Goal: Download file/media

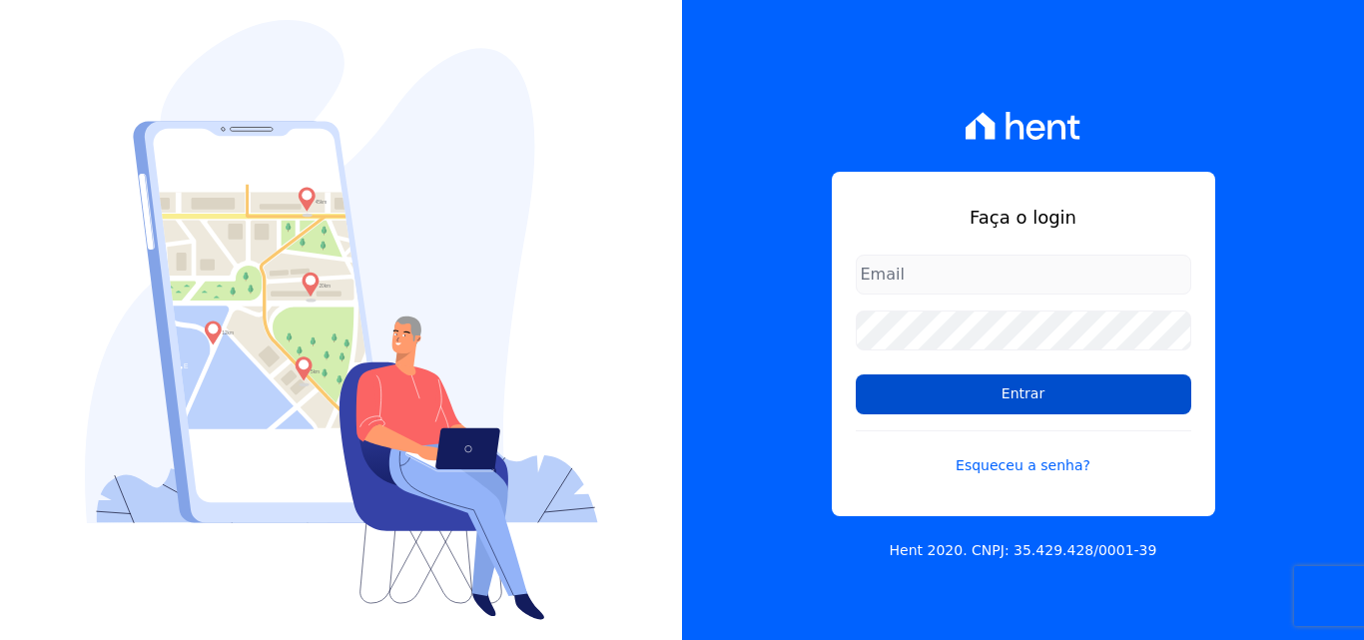
type input "[PERSON_NAME][EMAIL_ADDRESS][PERSON_NAME][DOMAIN_NAME]"
click at [1002, 404] on input "Entrar" at bounding box center [1023, 394] width 335 height 40
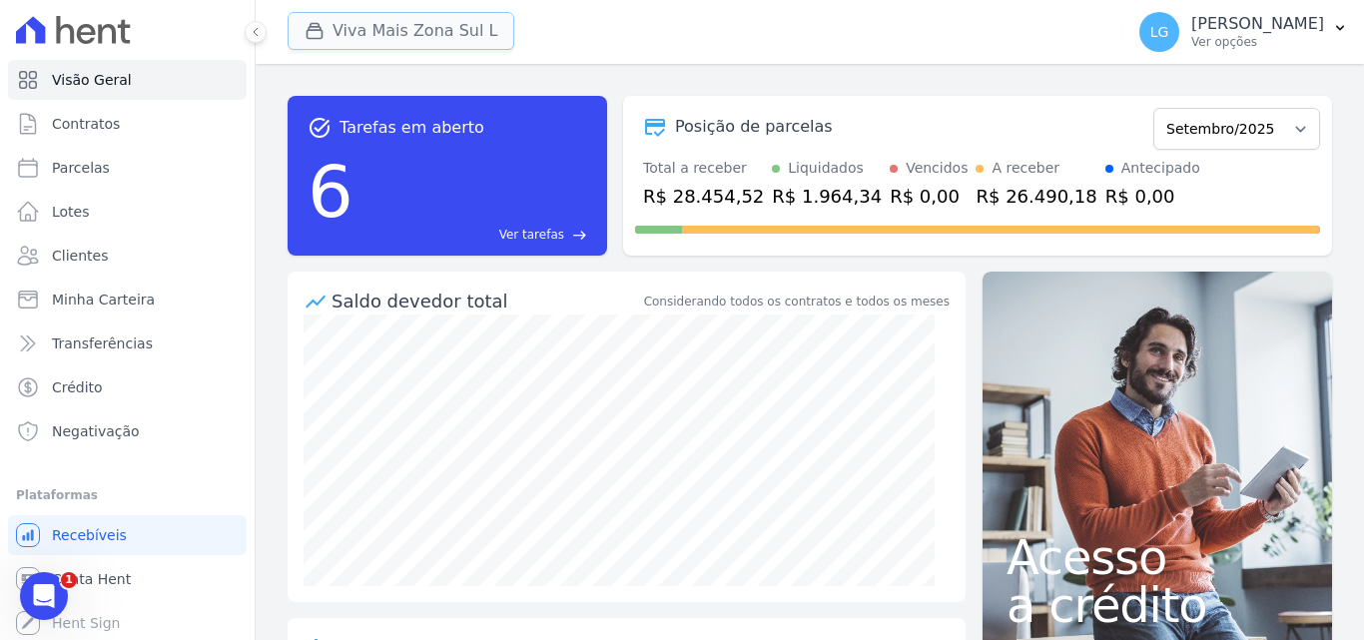
click at [432, 35] on button "Viva Mais Zona Sul L" at bounding box center [401, 31] width 227 height 38
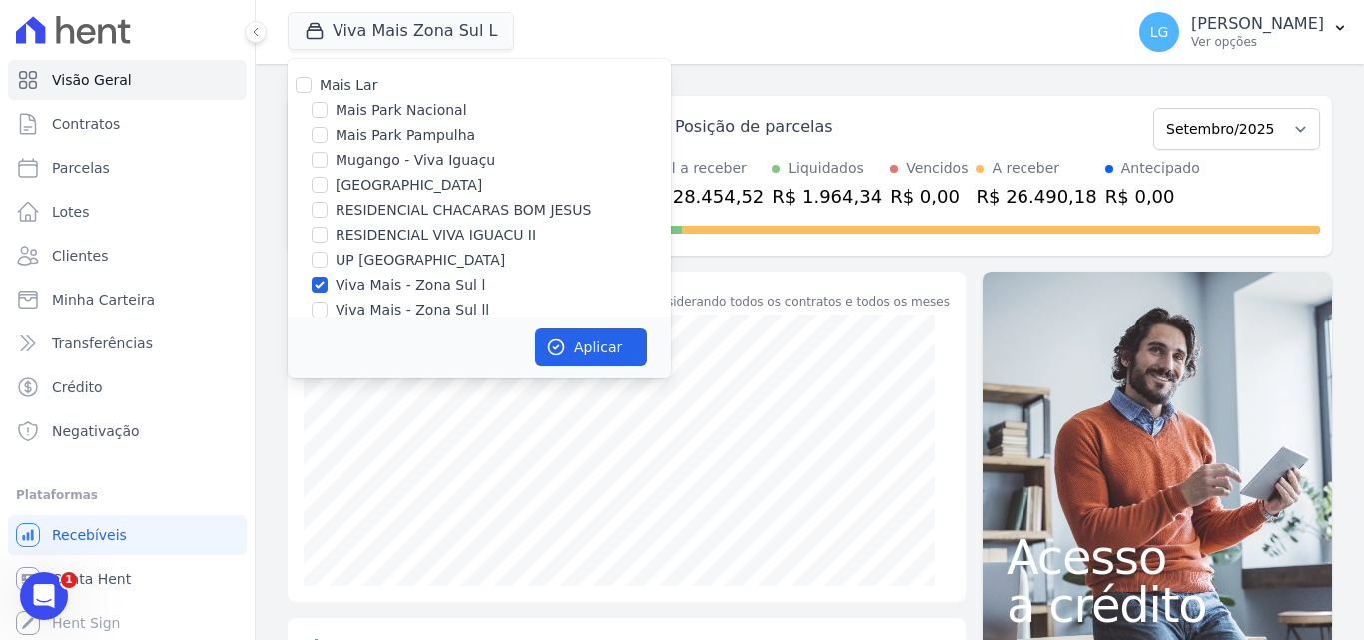
click at [348, 90] on label "Mais Lar" at bounding box center [348, 85] width 58 height 16
click at [311, 90] on input "Mais Lar" at bounding box center [304, 85] width 16 height 16
checkbox input "true"
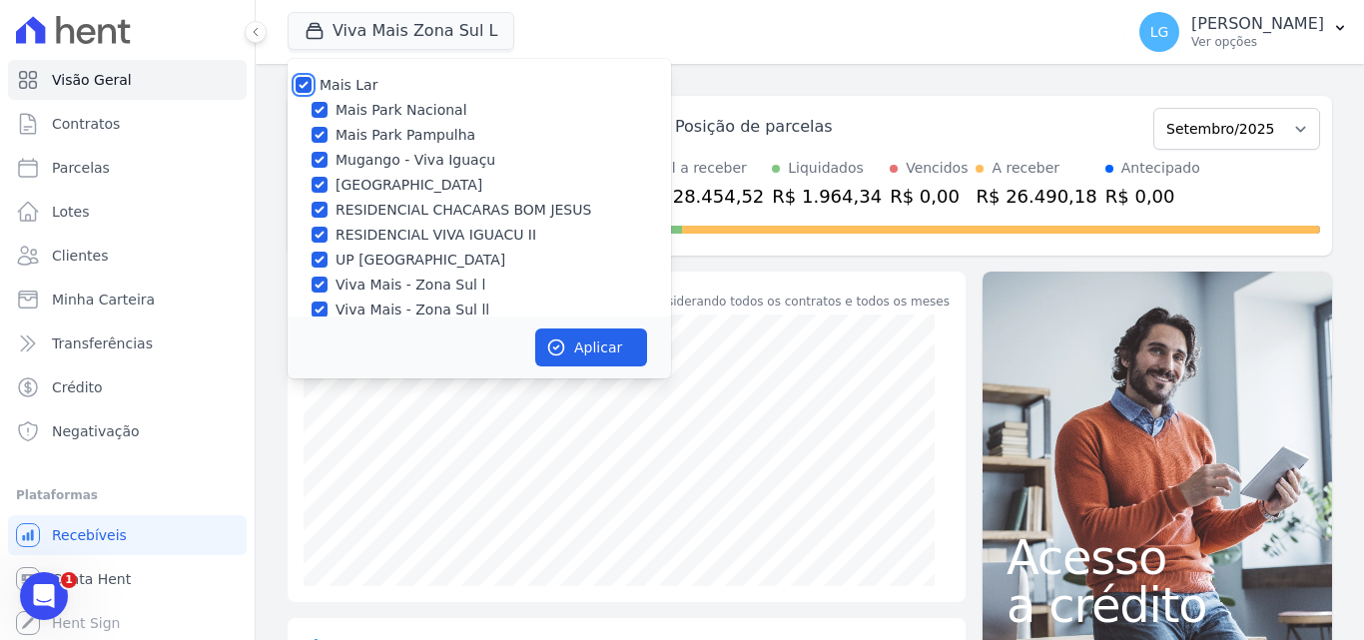
checkbox input "true"
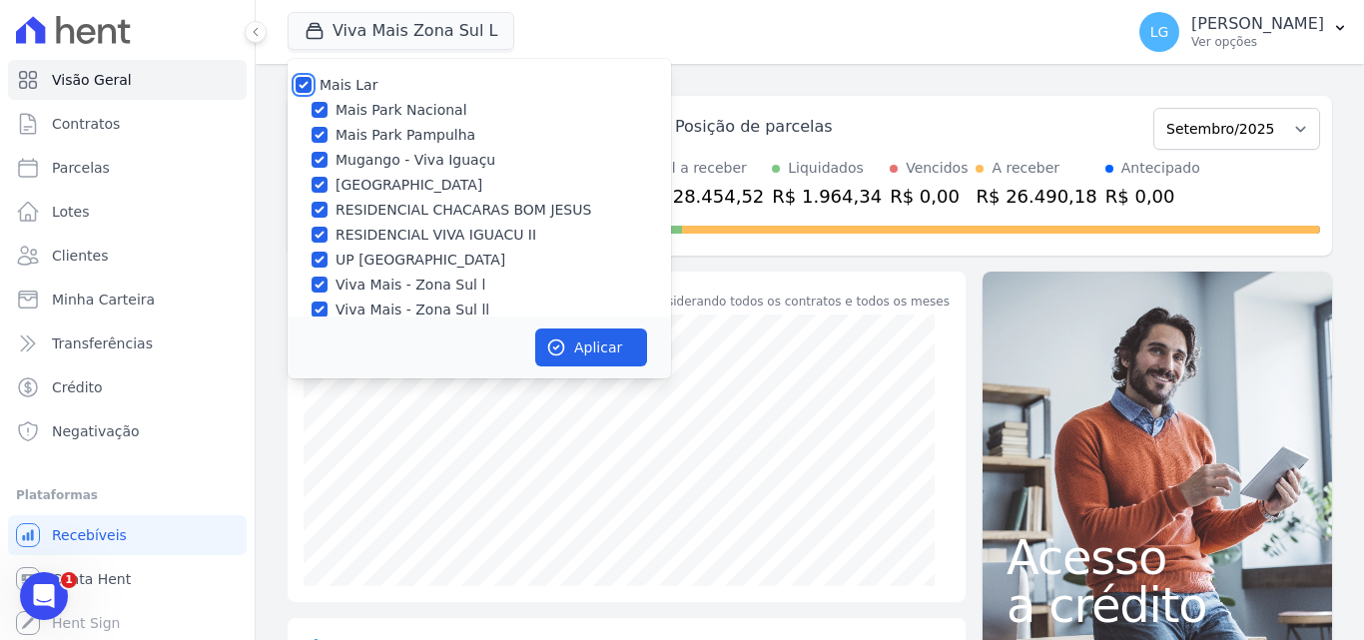
checkbox input "true"
click at [619, 352] on button "Aplicar" at bounding box center [591, 347] width 112 height 38
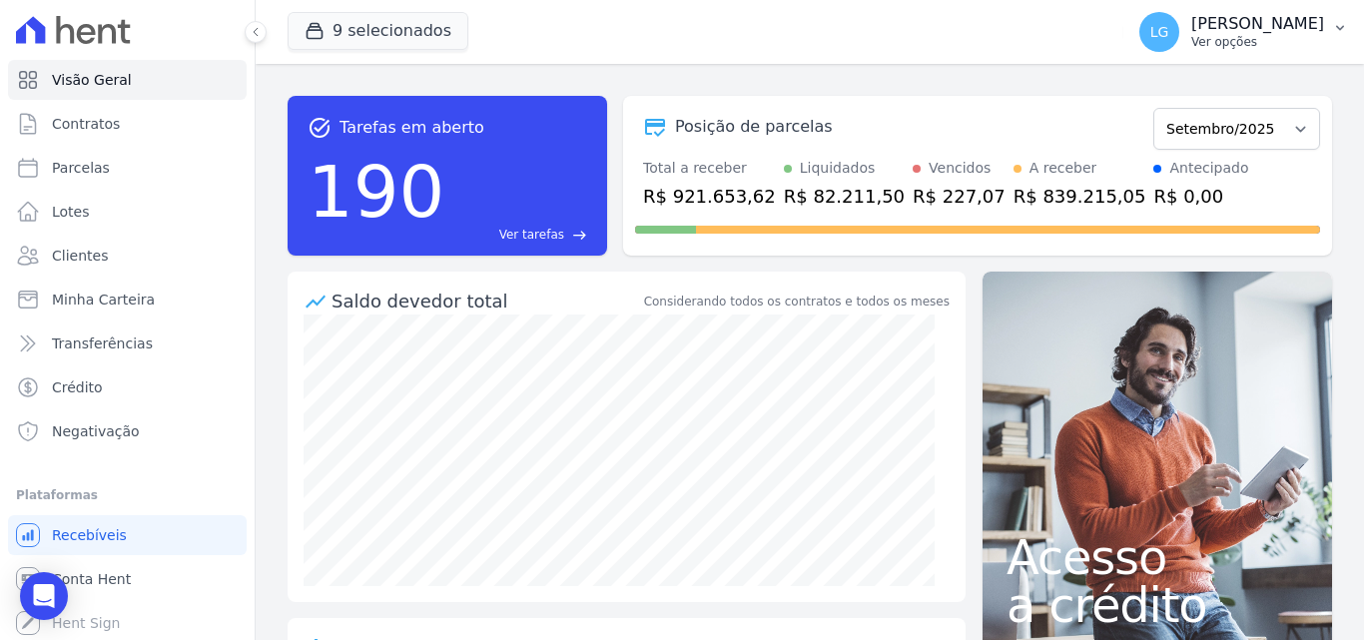
click at [1191, 44] on p "Ver opções" at bounding box center [1257, 42] width 133 height 16
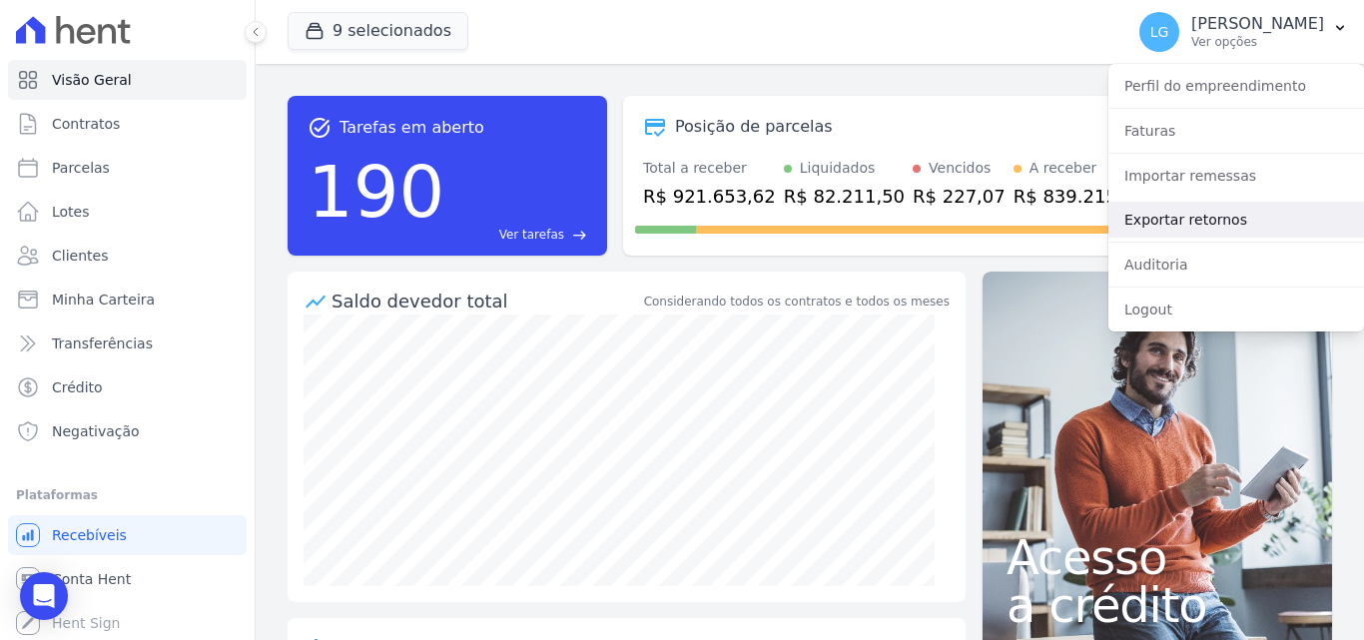
click at [1163, 214] on link "Exportar retornos" at bounding box center [1236, 220] width 256 height 36
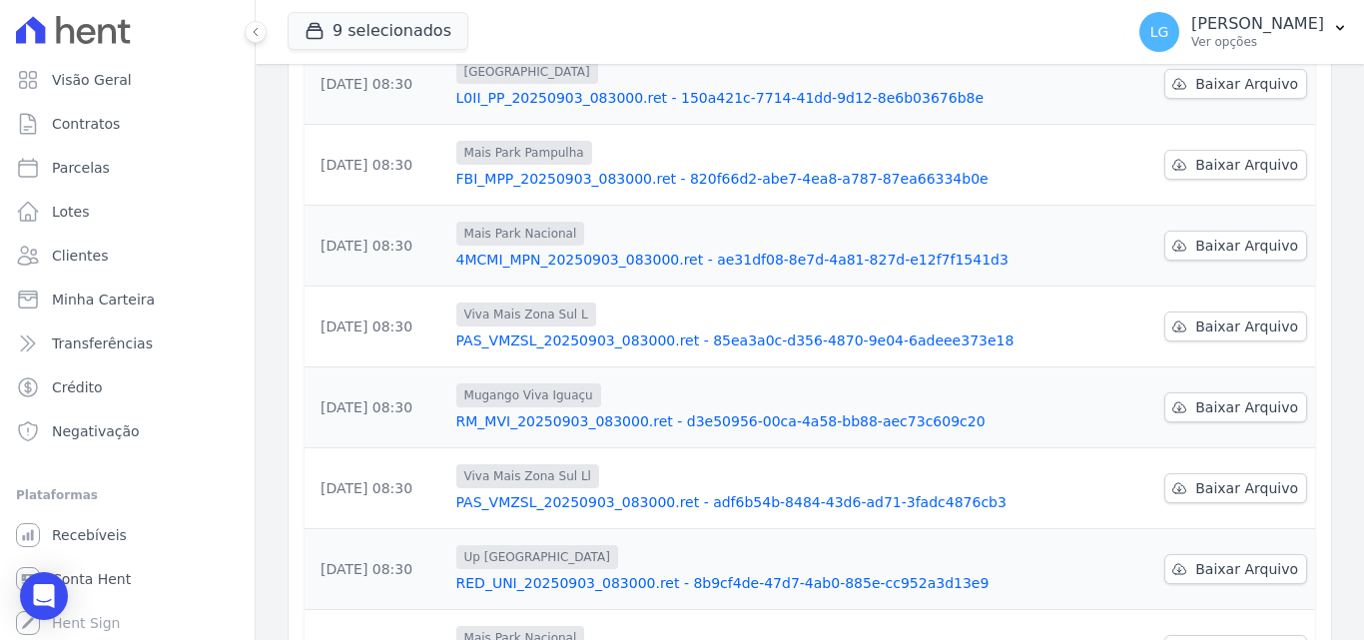
scroll to position [399, 0]
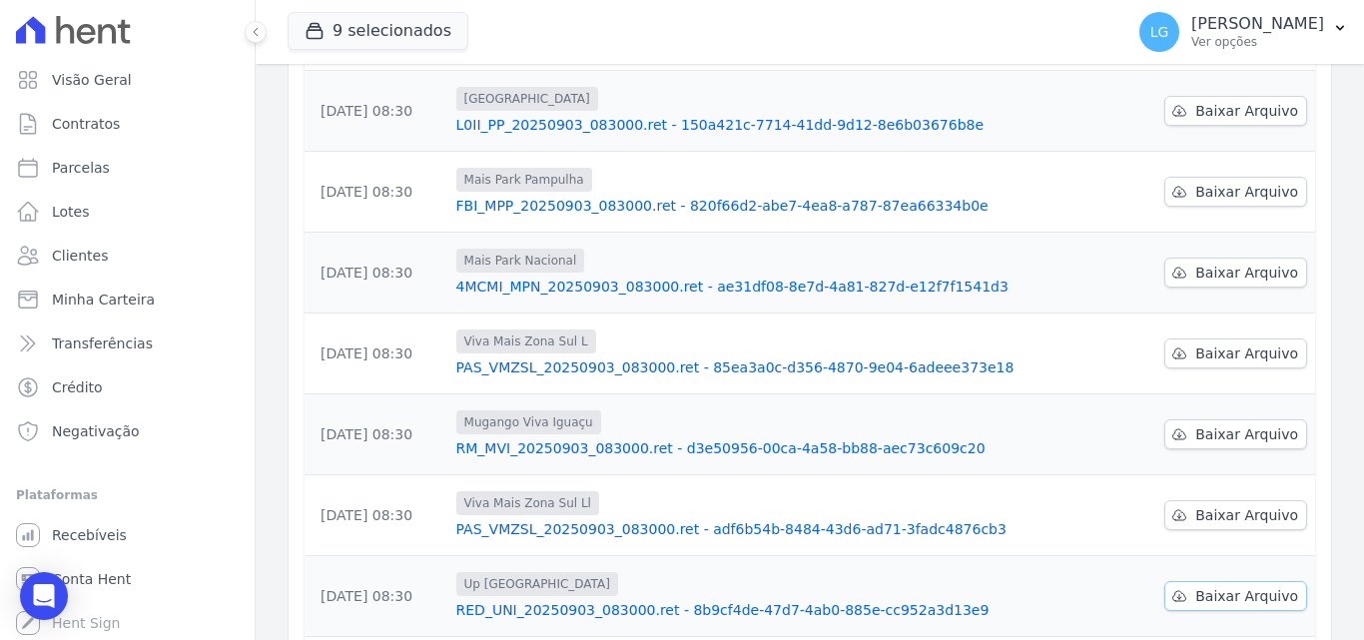
click at [1195, 586] on span "Baixar Arquivo" at bounding box center [1246, 596] width 103 height 20
click at [1252, 505] on span "Baixar Arquivo" at bounding box center [1246, 515] width 103 height 20
click at [1245, 424] on span "Baixar Arquivo" at bounding box center [1246, 434] width 103 height 20
click at [1228, 343] on span "Baixar Arquivo" at bounding box center [1246, 353] width 103 height 20
click at [1228, 263] on span "Baixar Arquivo" at bounding box center [1246, 273] width 103 height 20
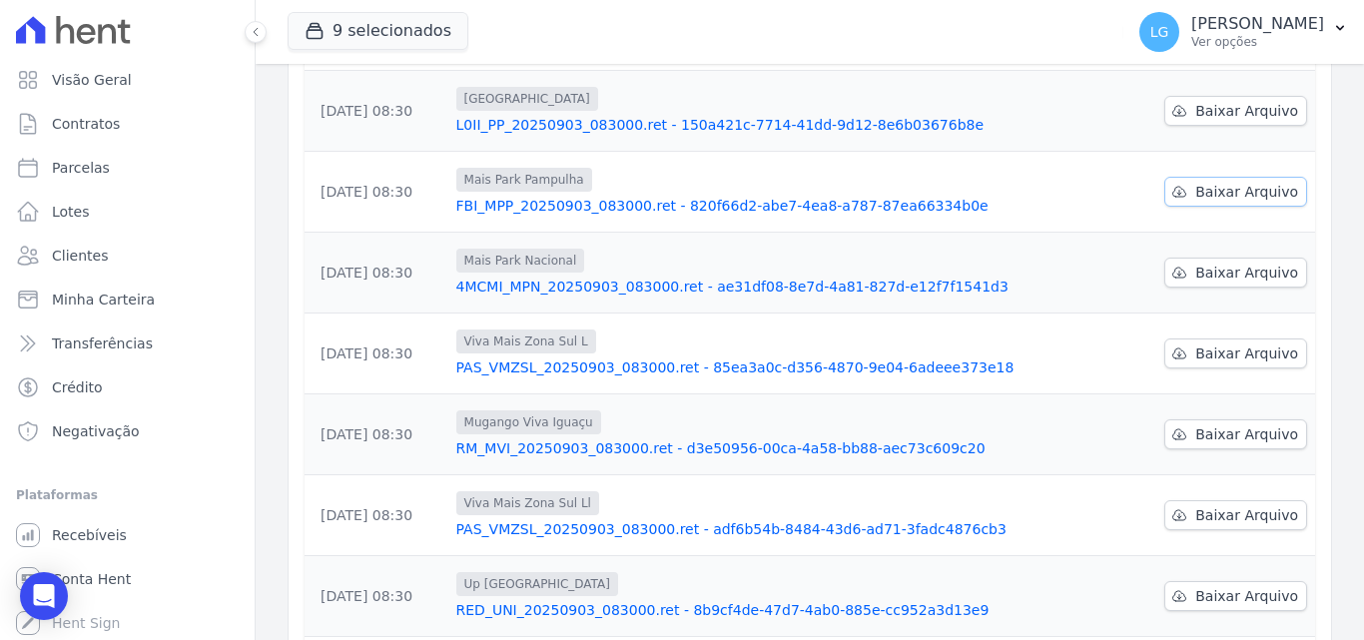
click at [1229, 182] on span "Baixar Arquivo" at bounding box center [1246, 192] width 103 height 20
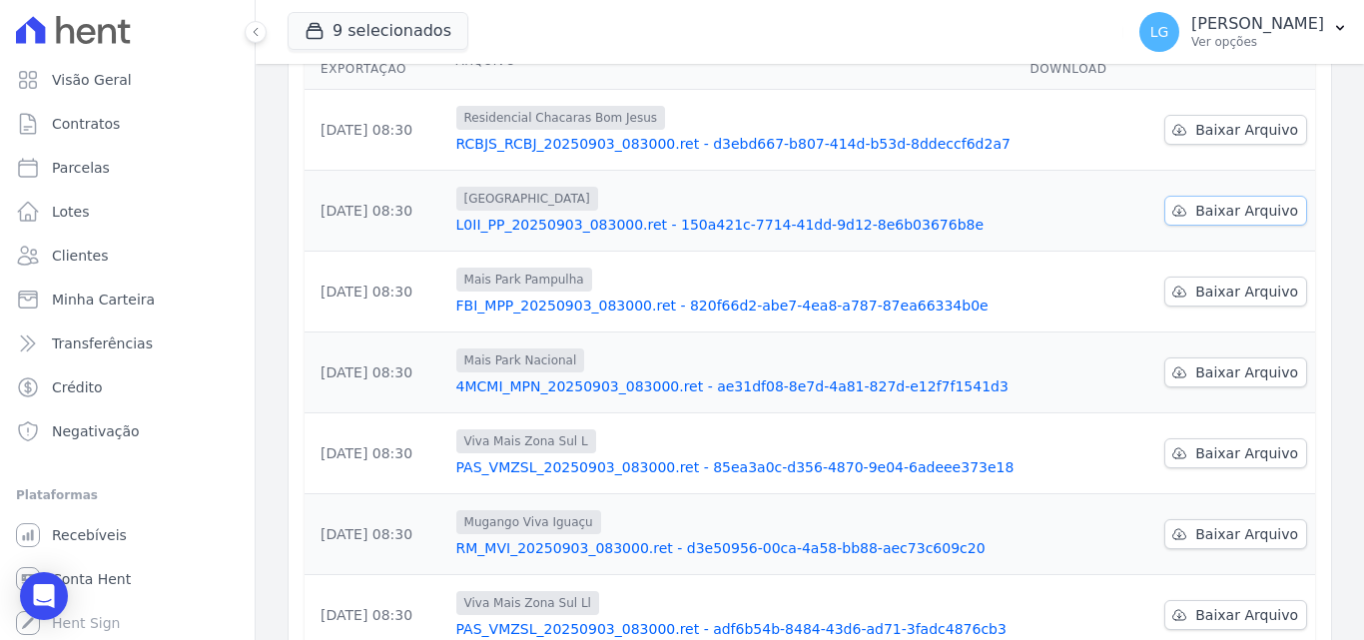
click at [1235, 201] on span "Baixar Arquivo" at bounding box center [1246, 211] width 103 height 20
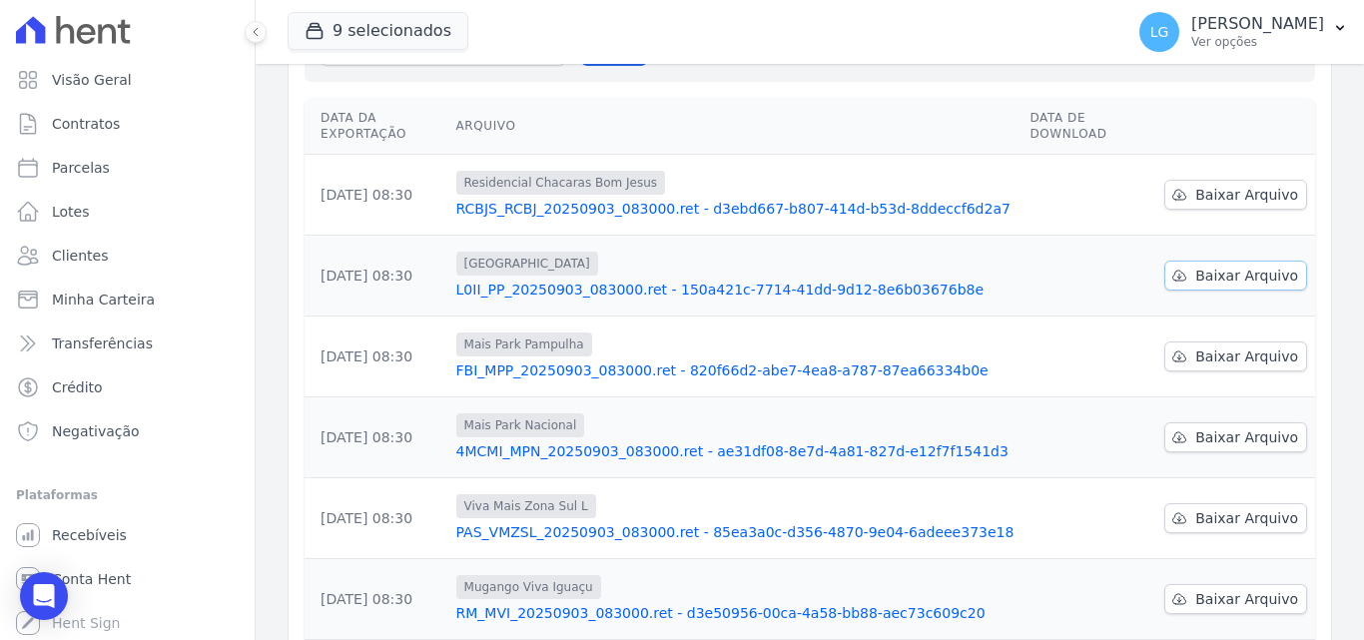
scroll to position [100, 0]
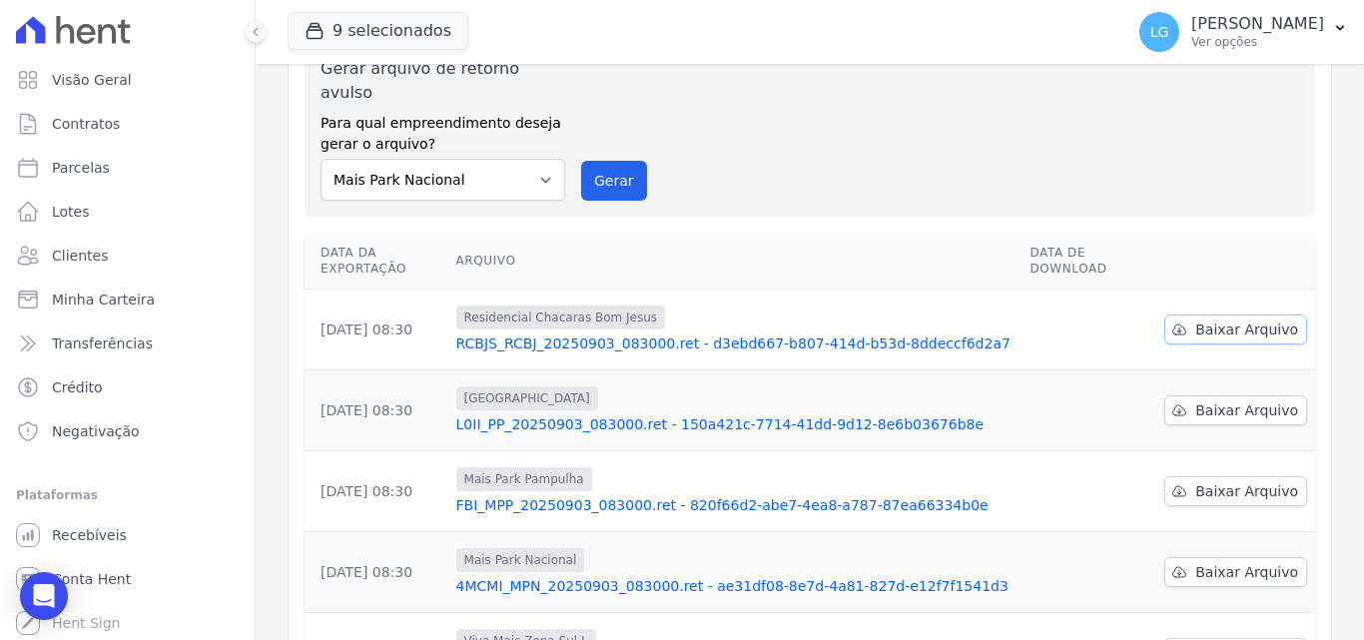
click at [1219, 319] on span "Baixar Arquivo" at bounding box center [1246, 329] width 103 height 20
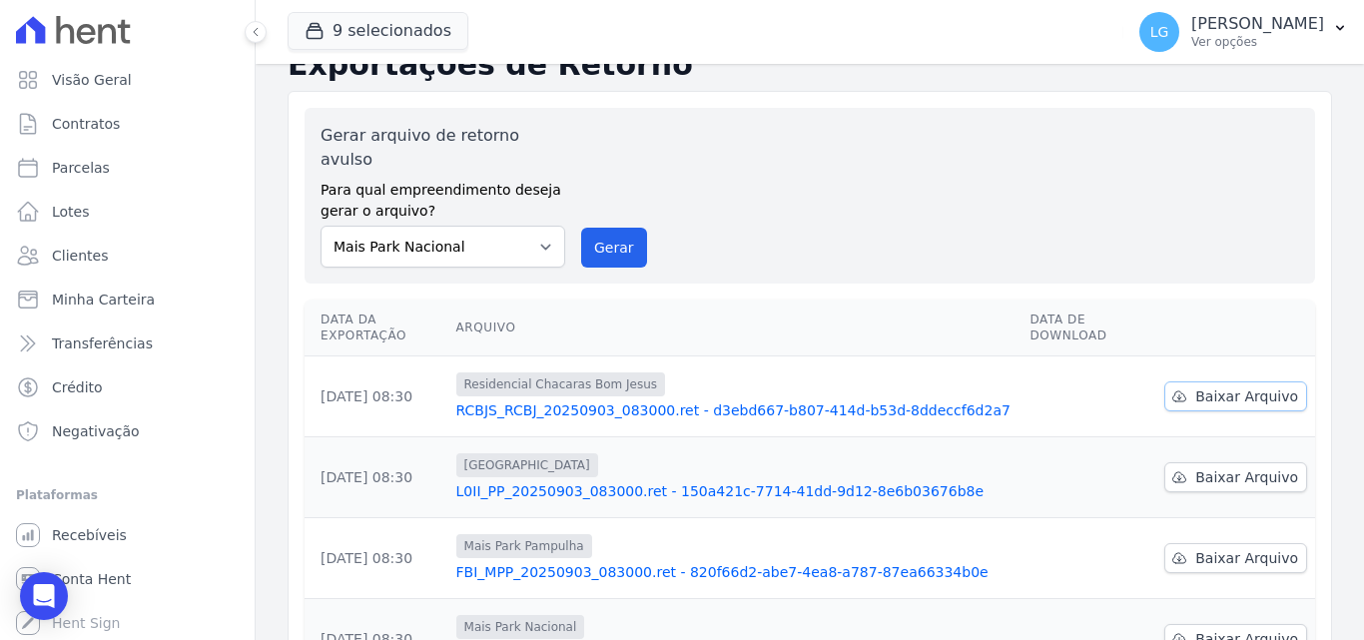
scroll to position [0, 0]
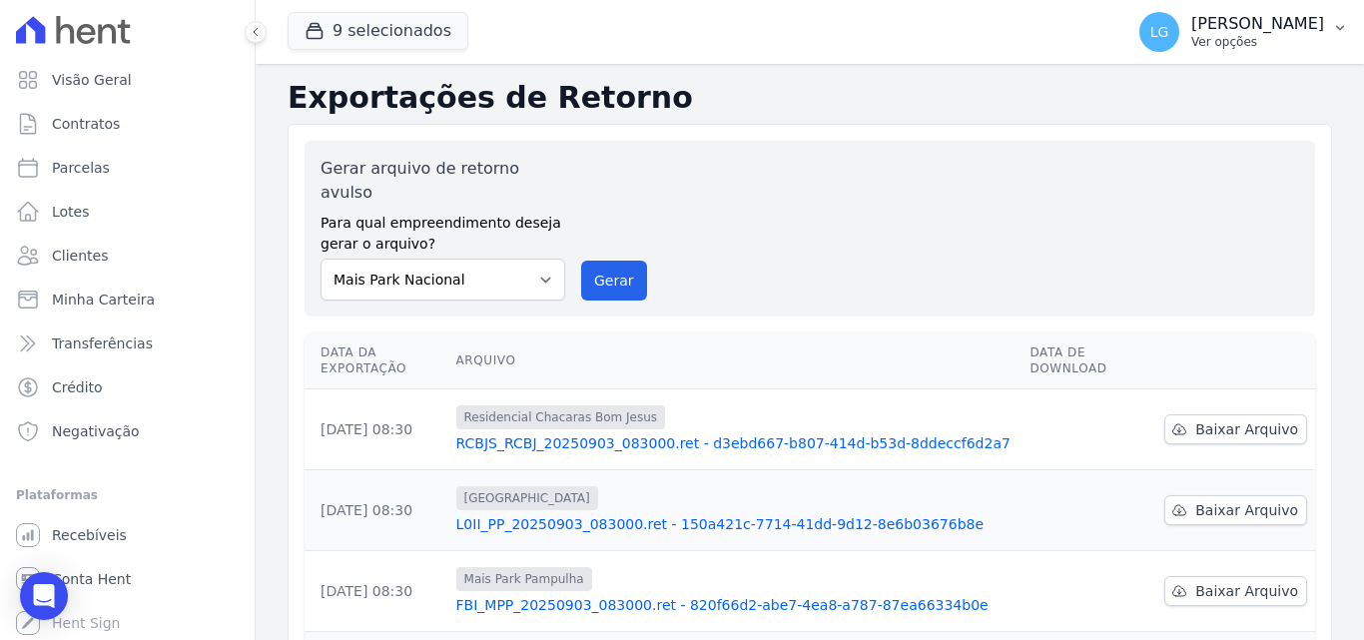
click at [1191, 46] on p "Ver opções" at bounding box center [1257, 42] width 133 height 16
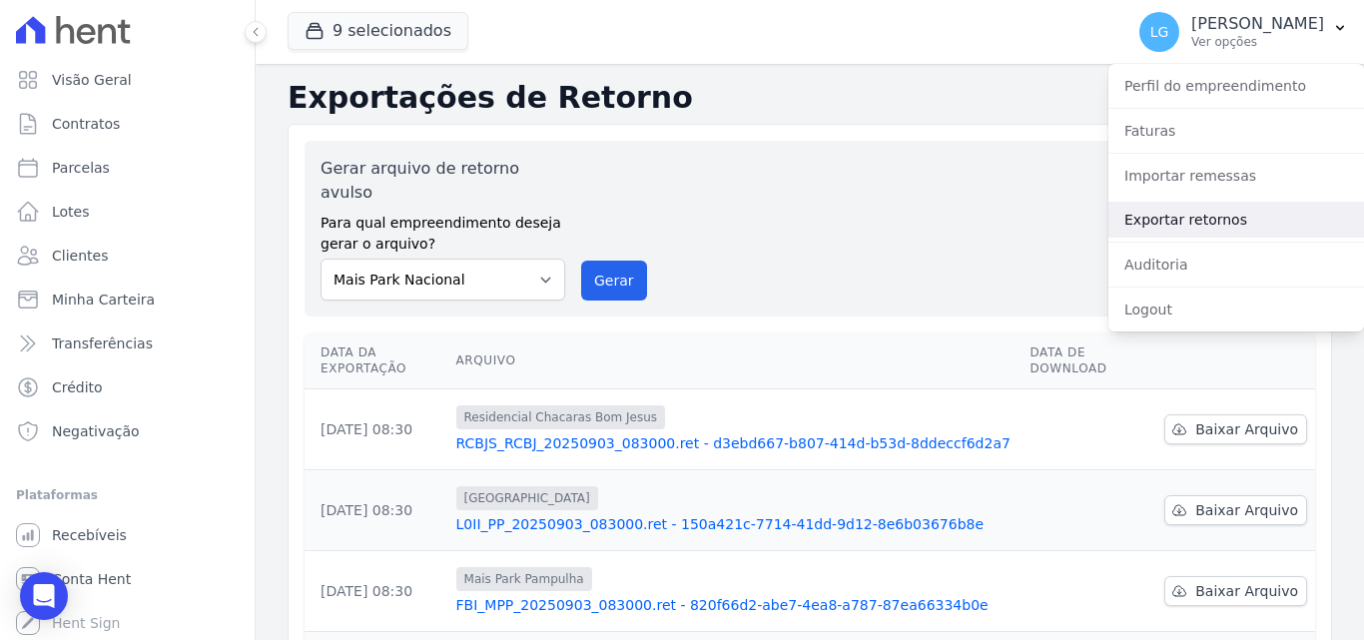
click at [1177, 221] on link "Exportar retornos" at bounding box center [1236, 220] width 256 height 36
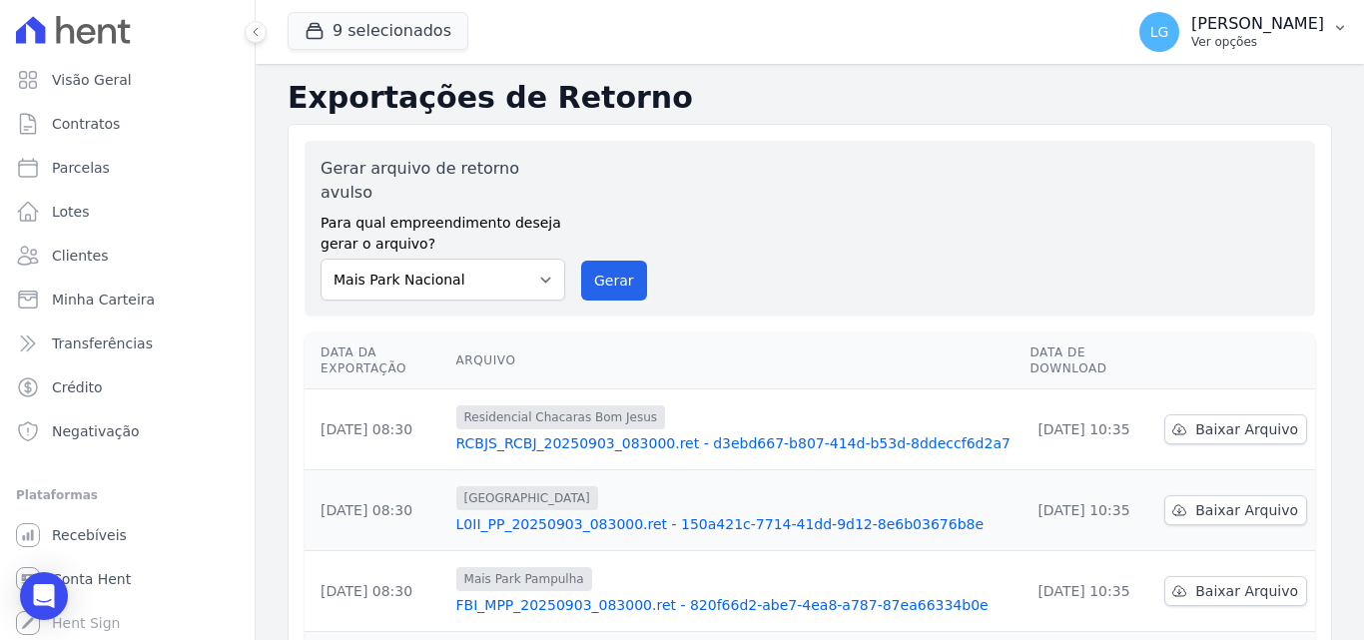
click at [1191, 27] on p "Luiz Guilherme Costa Nascimento" at bounding box center [1257, 24] width 133 height 20
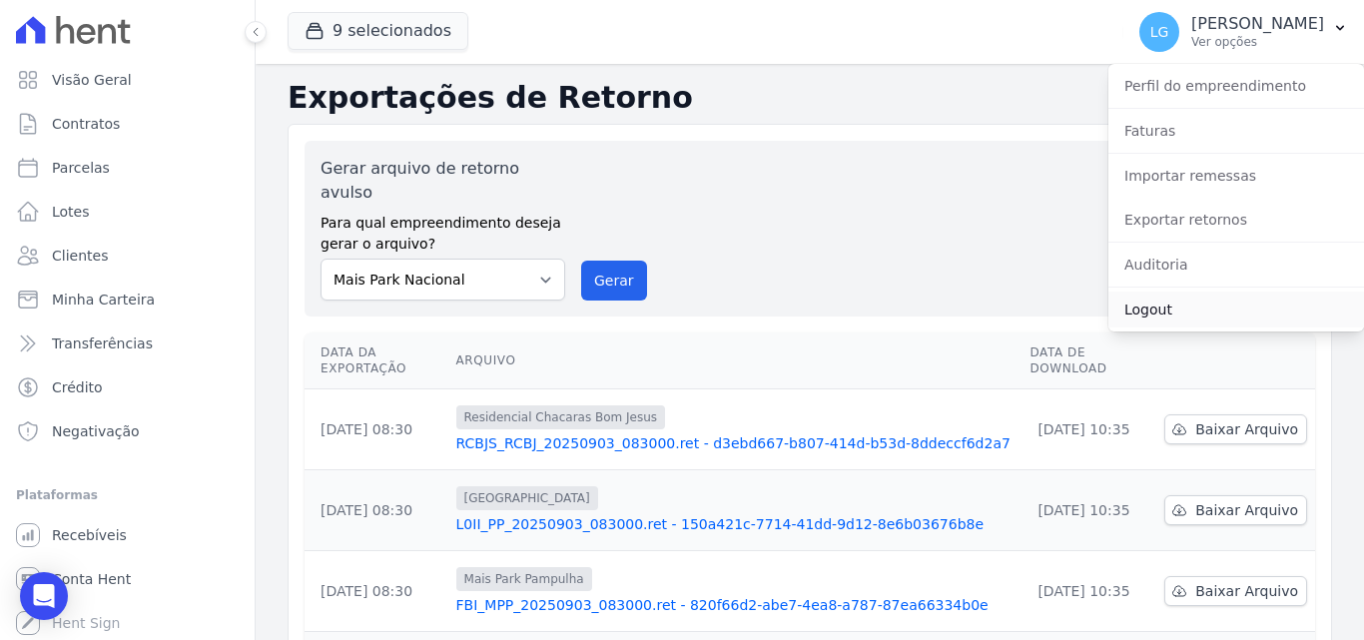
click at [1161, 303] on link "Logout" at bounding box center [1236, 310] width 256 height 36
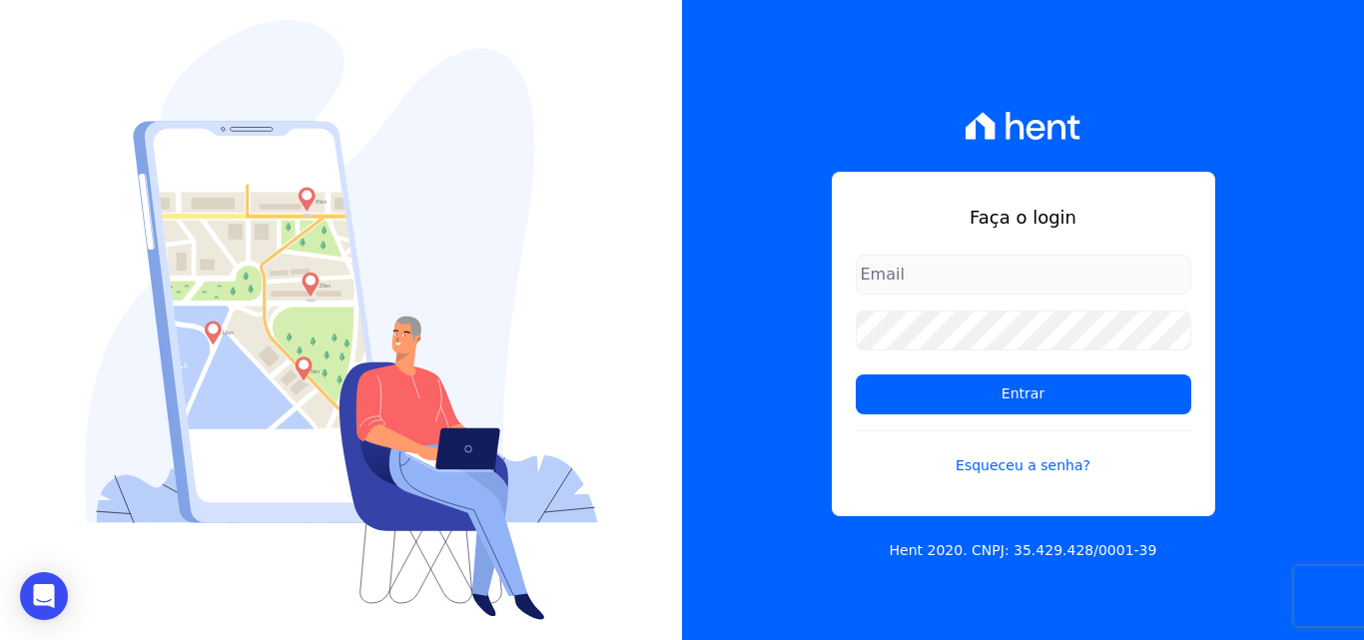
type input "[PERSON_NAME][EMAIL_ADDRESS][PERSON_NAME][DOMAIN_NAME]"
